Goal: Information Seeking & Learning: Learn about a topic

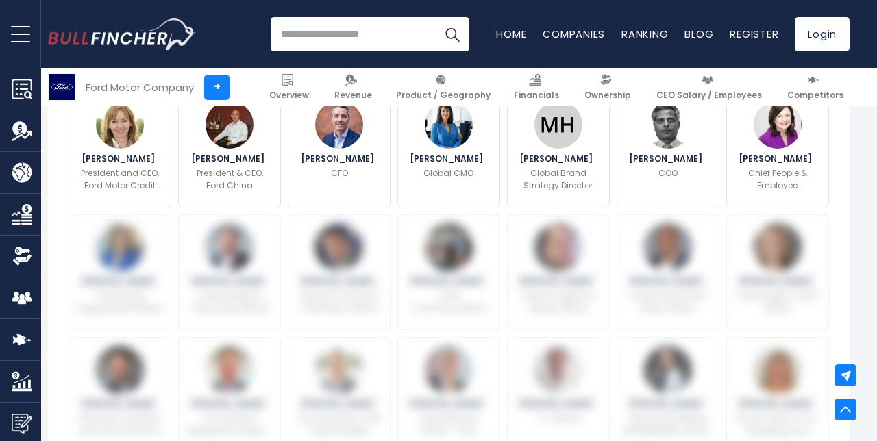
scroll to position [532, 0]
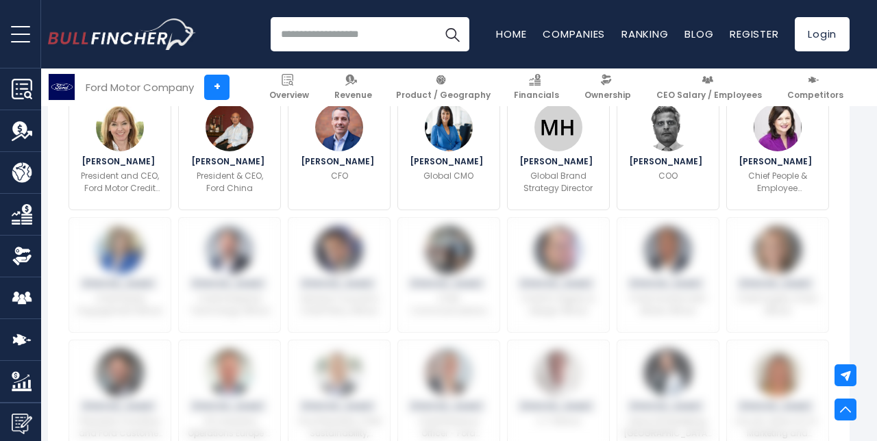
click at [243, 248] on img at bounding box center [230, 250] width 48 height 48
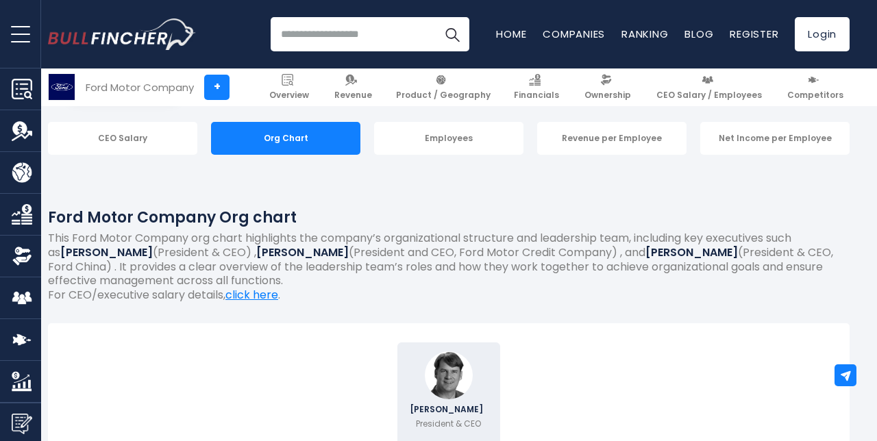
scroll to position [132, 0]
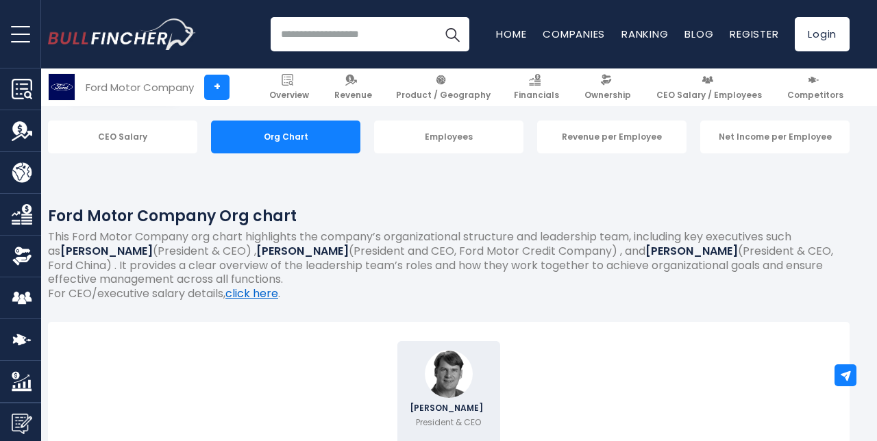
click at [260, 297] on link "click here" at bounding box center [252, 294] width 53 height 16
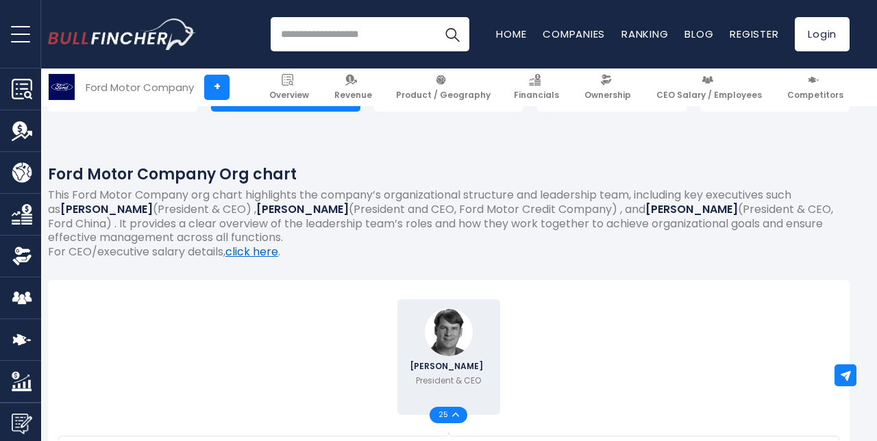
scroll to position [190, 0]
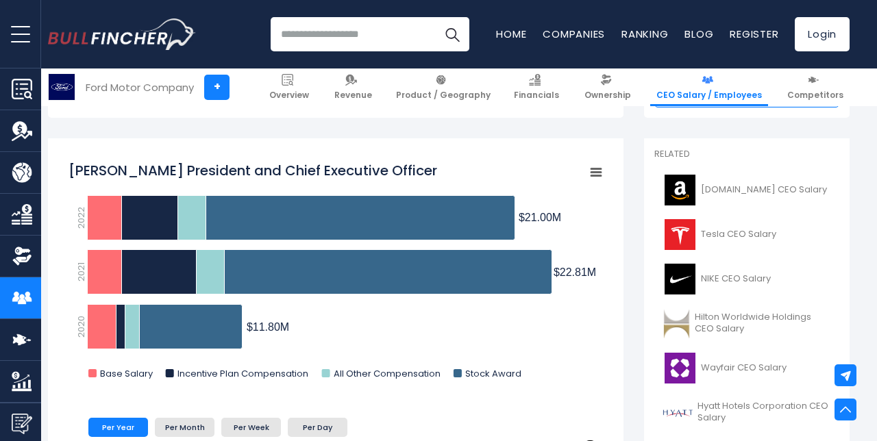
scroll to position [340, 0]
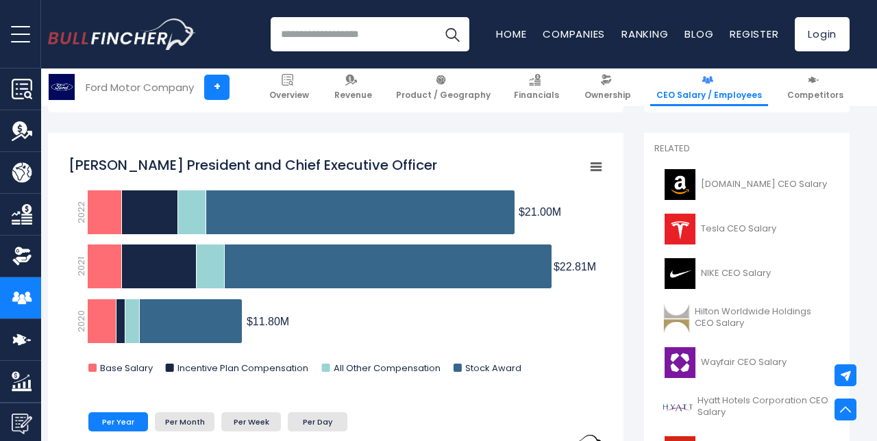
click at [725, 228] on span "Tesla CEO Salary" at bounding box center [738, 229] width 75 height 12
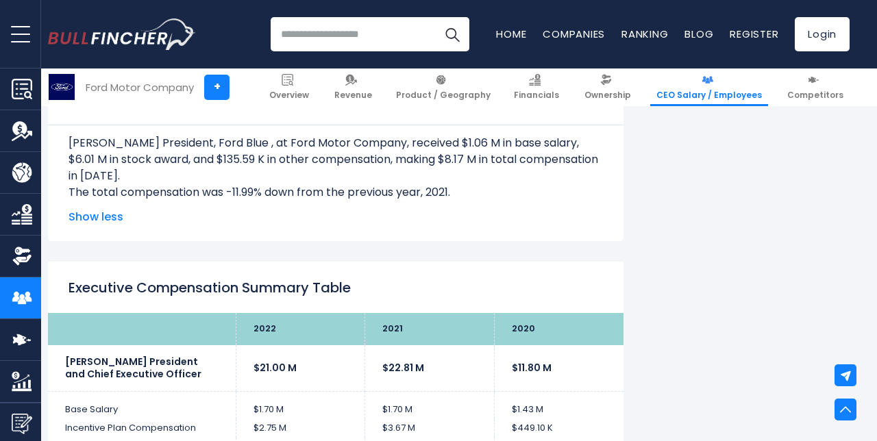
scroll to position [2621, 0]
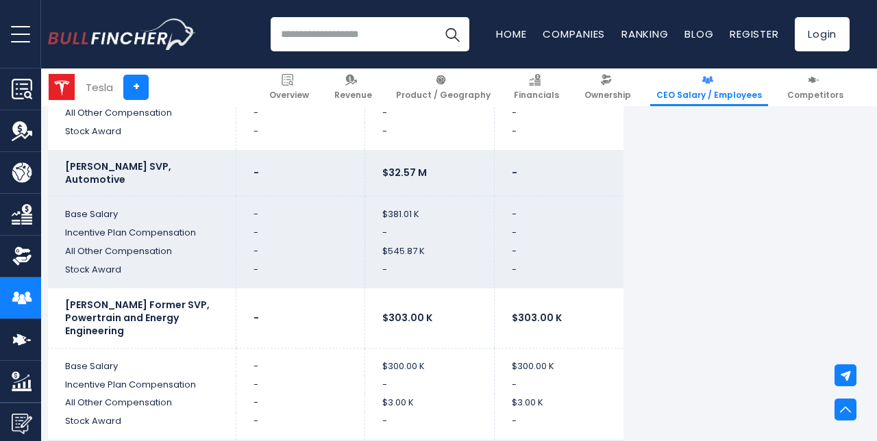
scroll to position [1012, 0]
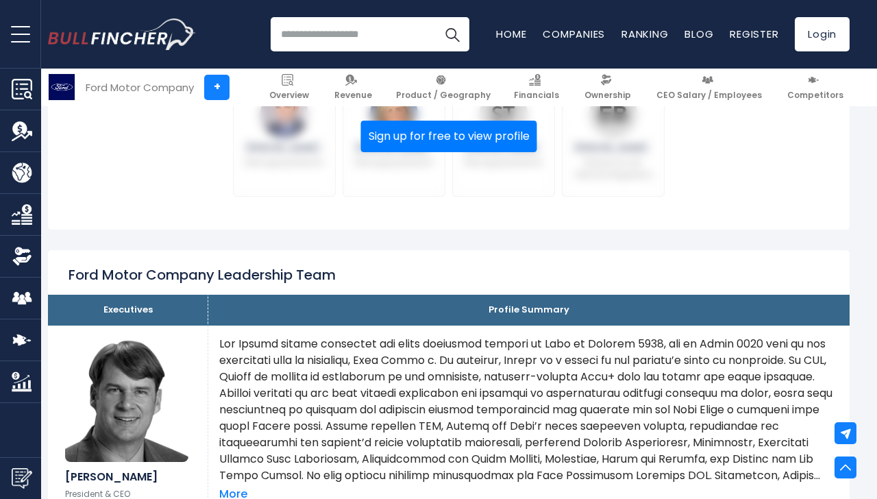
click at [449, 140] on button "Sign up for free to view profile" at bounding box center [449, 137] width 176 height 32
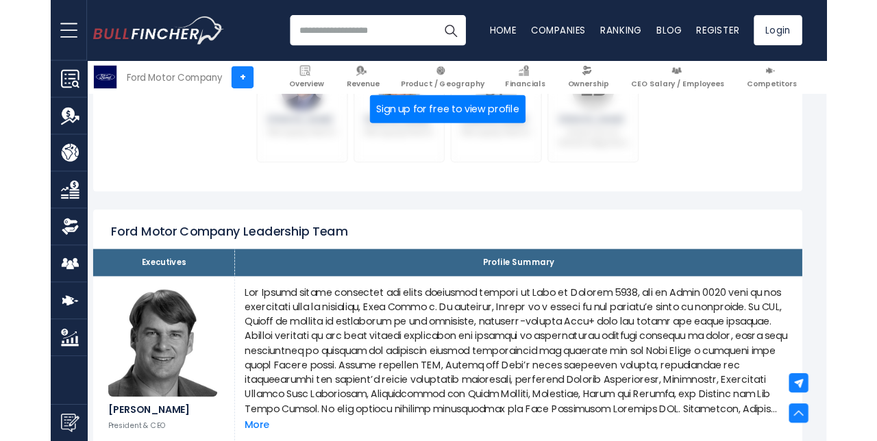
scroll to position [971, 0]
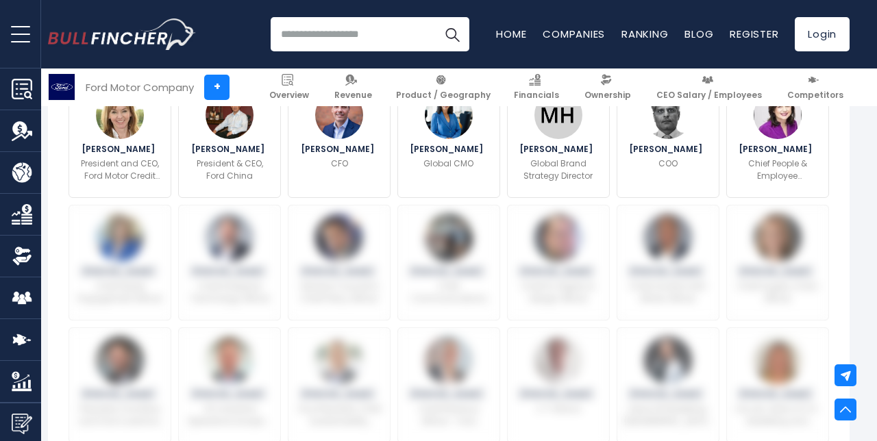
scroll to position [532, 0]
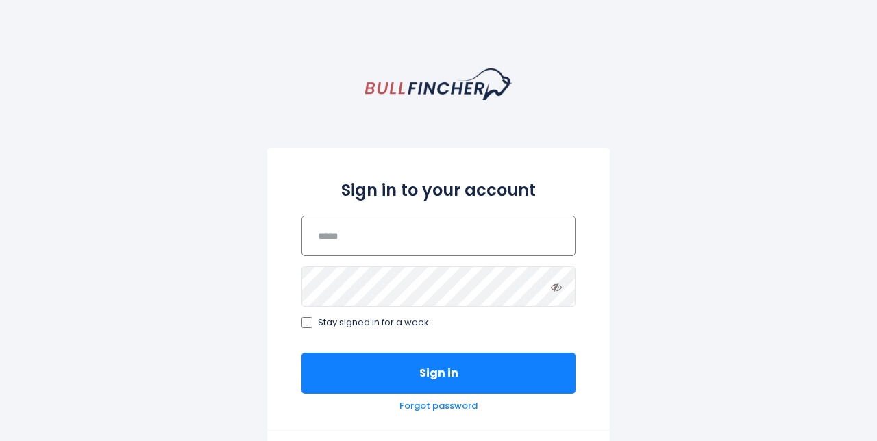
click at [348, 238] on input "email" at bounding box center [439, 236] width 274 height 40
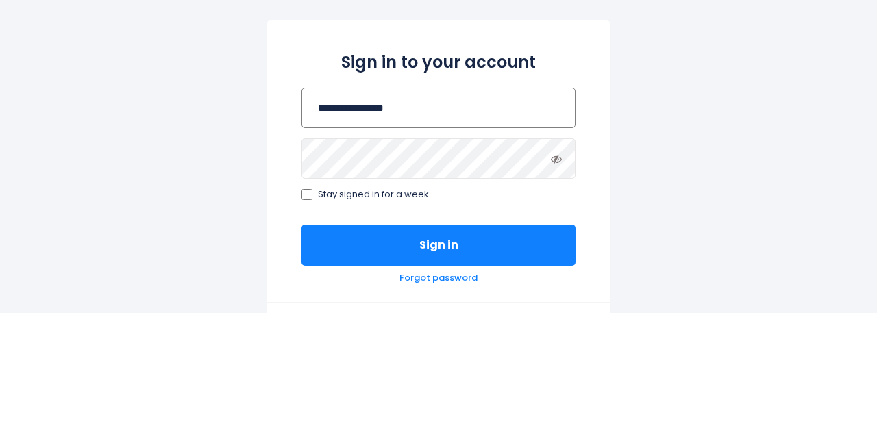
type input "**********"
click at [302, 353] on button "Sign in" at bounding box center [439, 373] width 274 height 41
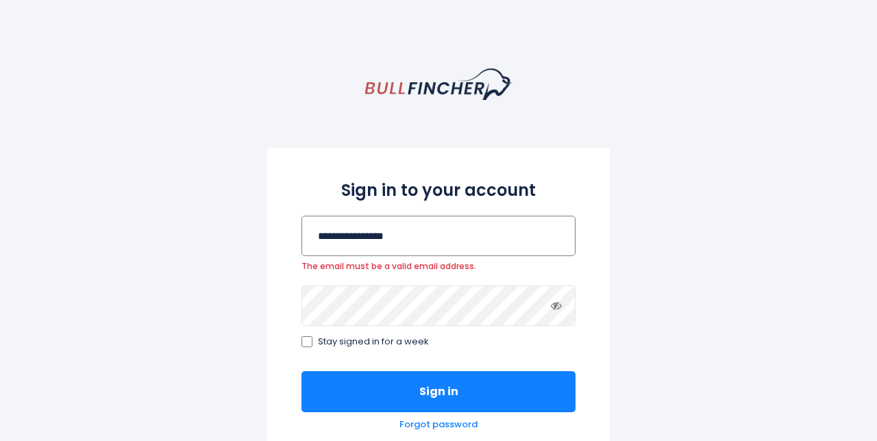
click at [389, 234] on input "**********" at bounding box center [439, 236] width 274 height 40
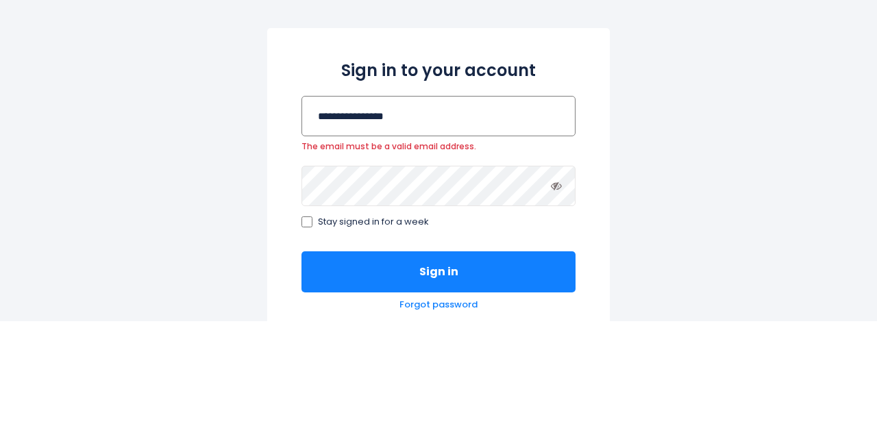
type input "**********"
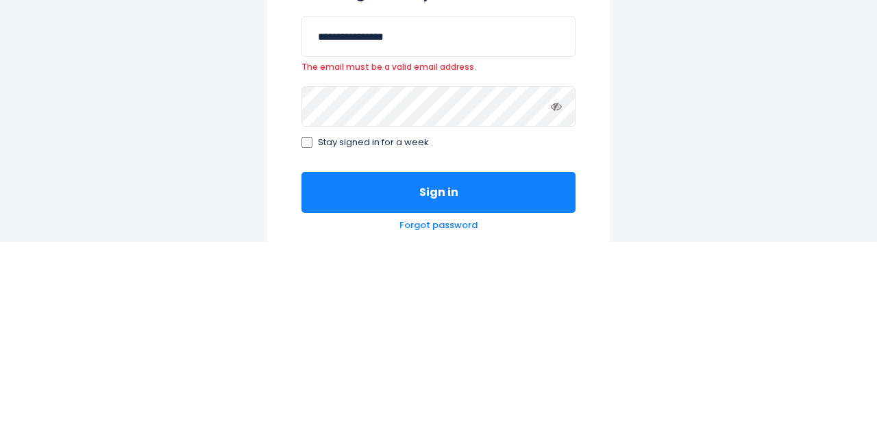
click at [439, 396] on button "Sign in" at bounding box center [439, 392] width 274 height 41
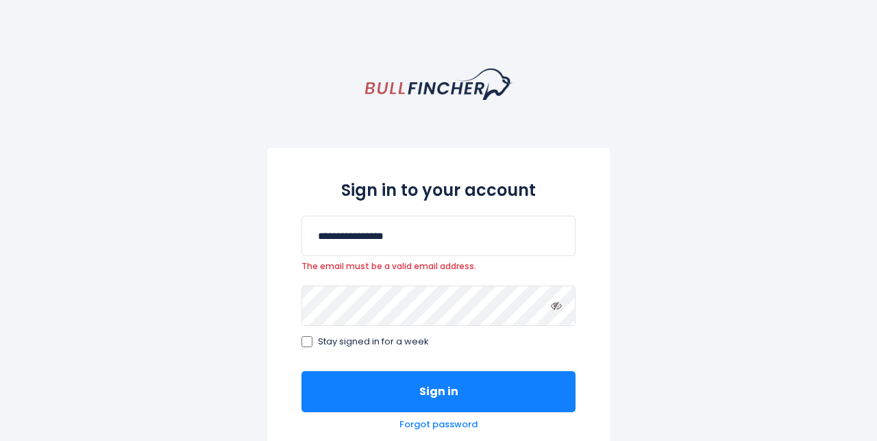
scroll to position [58, 0]
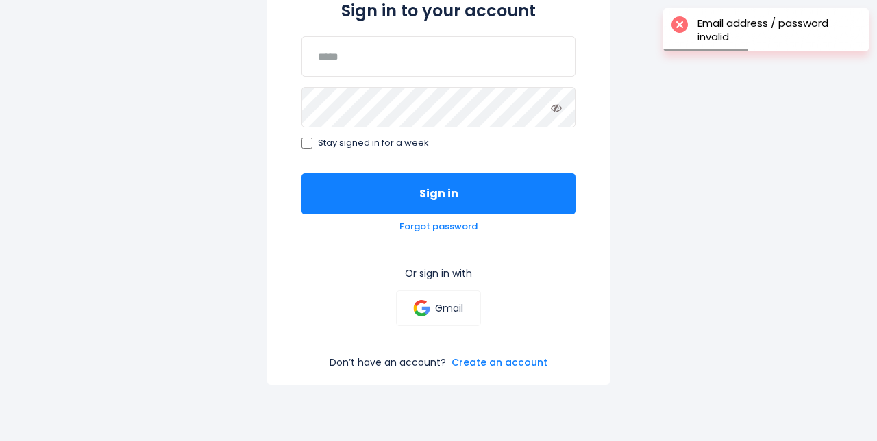
scroll to position [243, 0]
